Goal: Task Accomplishment & Management: Manage account settings

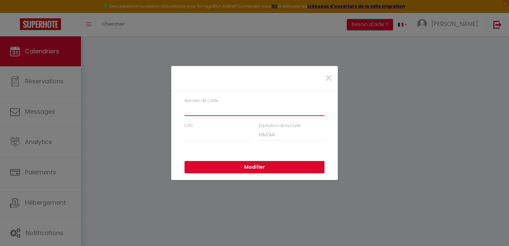
click at [202, 112] on input "Numéro de Carte" at bounding box center [254, 110] width 140 height 12
type input "[CREDIT_CARD_NUMBER]"
click at [188, 135] on input "CVC" at bounding box center [217, 135] width 66 height 12
type input "769"
click at [263, 133] on input "Expiration de la Carte" at bounding box center [292, 135] width 66 height 12
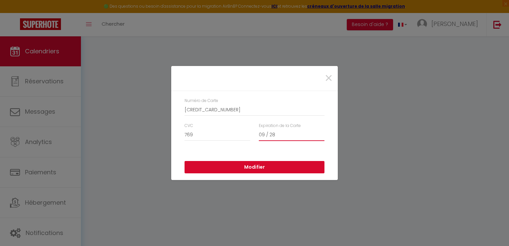
type input "09 / 28"
click at [253, 167] on button "Modifier" at bounding box center [254, 167] width 140 height 13
click at [226, 109] on input "Numéro de Carte" at bounding box center [254, 110] width 140 height 12
type input "[CREDIT_CARD_NUMBER]"
click at [212, 130] on input "CVC" at bounding box center [217, 135] width 66 height 12
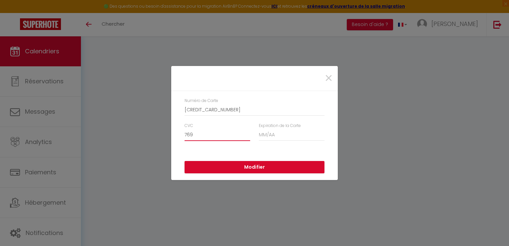
type input "769"
click at [265, 130] on input "Expiration de la Carte" at bounding box center [292, 135] width 66 height 12
type input "09 / 28"
click at [264, 163] on button "Modifier" at bounding box center [254, 167] width 140 height 13
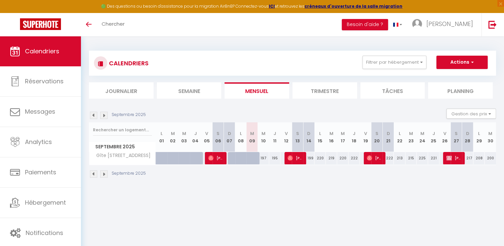
click at [326, 90] on li "Trimestre" at bounding box center [324, 90] width 65 height 16
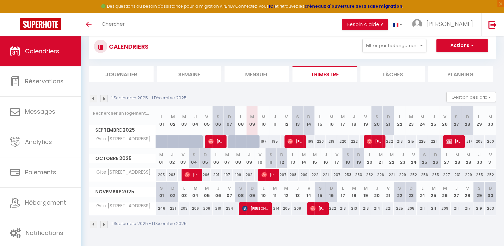
scroll to position [17, 0]
click at [101, 97] on img at bounding box center [103, 98] width 7 height 7
